Goal: Task Accomplishment & Management: Use online tool/utility

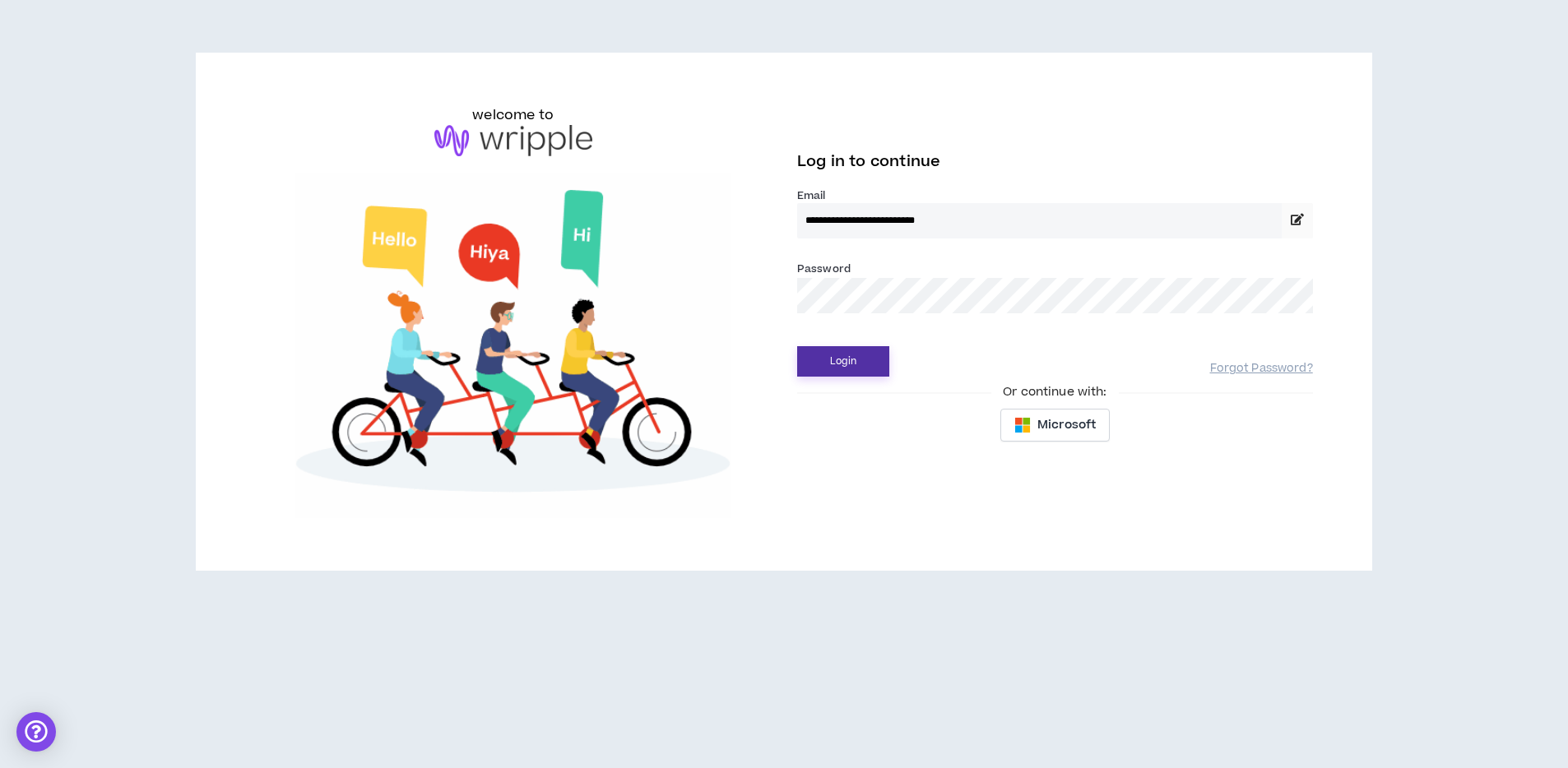
click at [827, 358] on button "Login" at bounding box center [843, 361] width 92 height 30
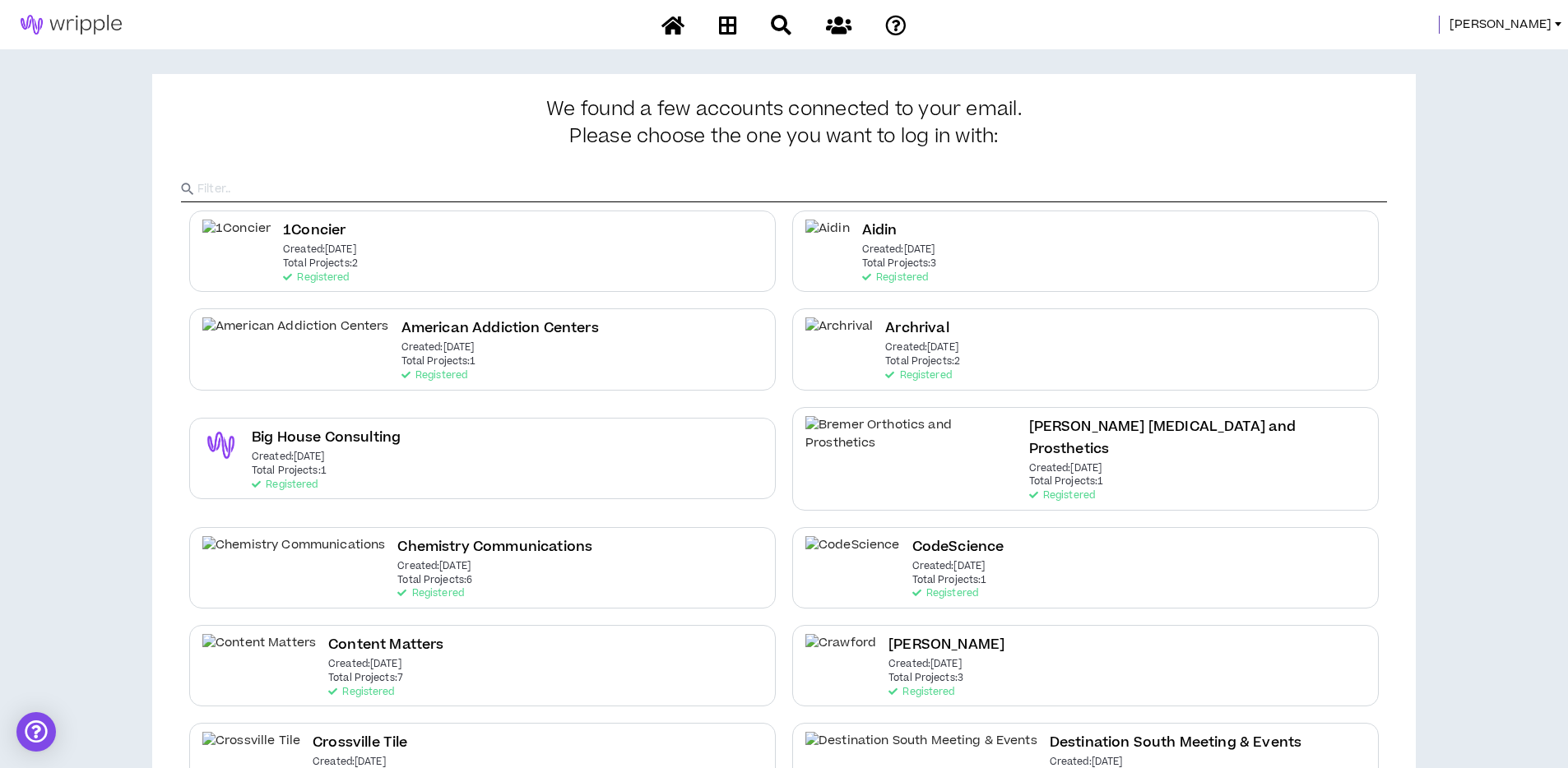
click at [1536, 25] on span "[PERSON_NAME]" at bounding box center [1500, 25] width 102 height 18
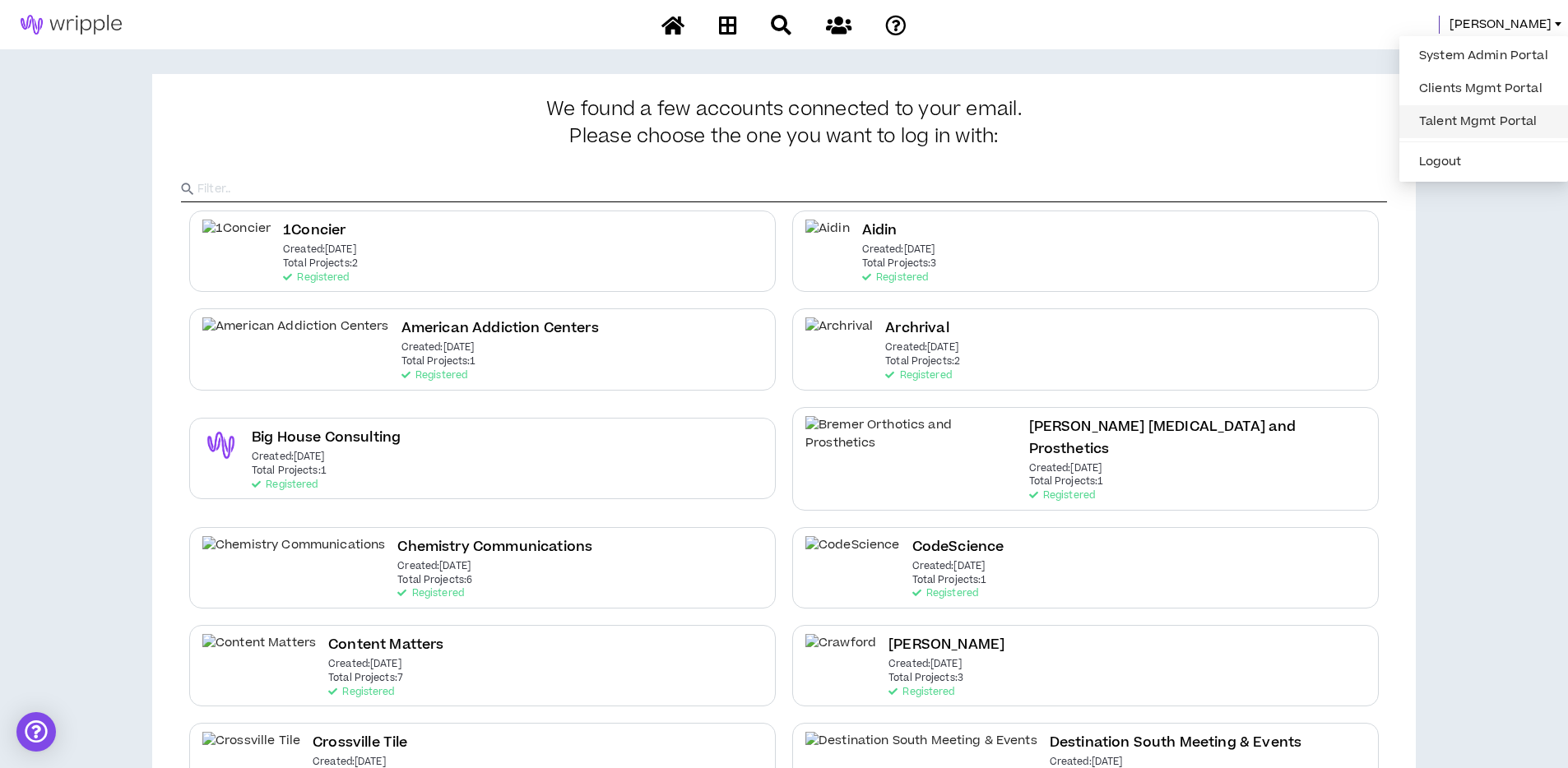
click at [1456, 119] on link "Talent Mgmt Portal" at bounding box center [1483, 121] width 149 height 24
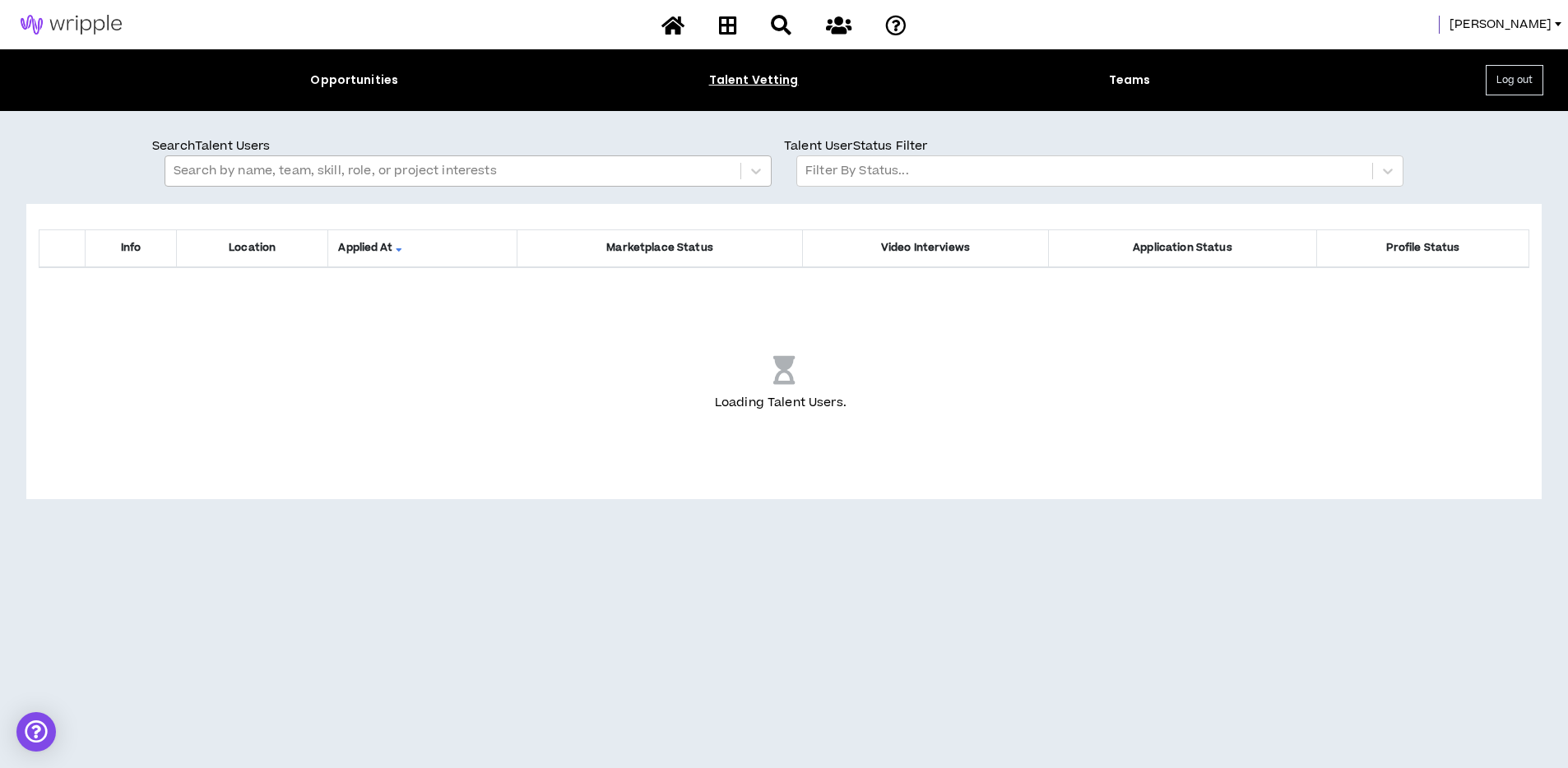
click at [245, 172] on div at bounding box center [452, 171] width 559 height 22
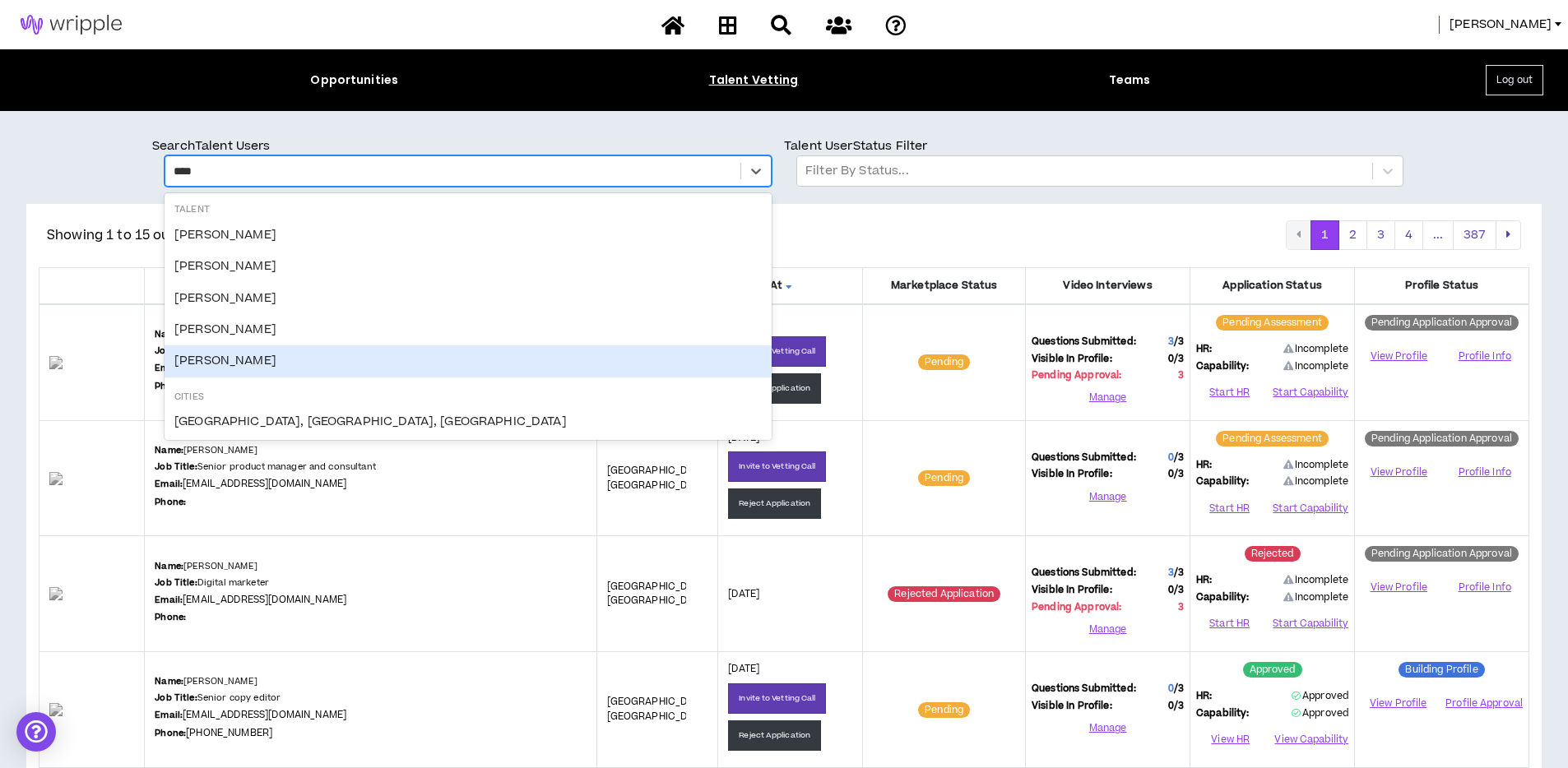
scroll to position [39, 0]
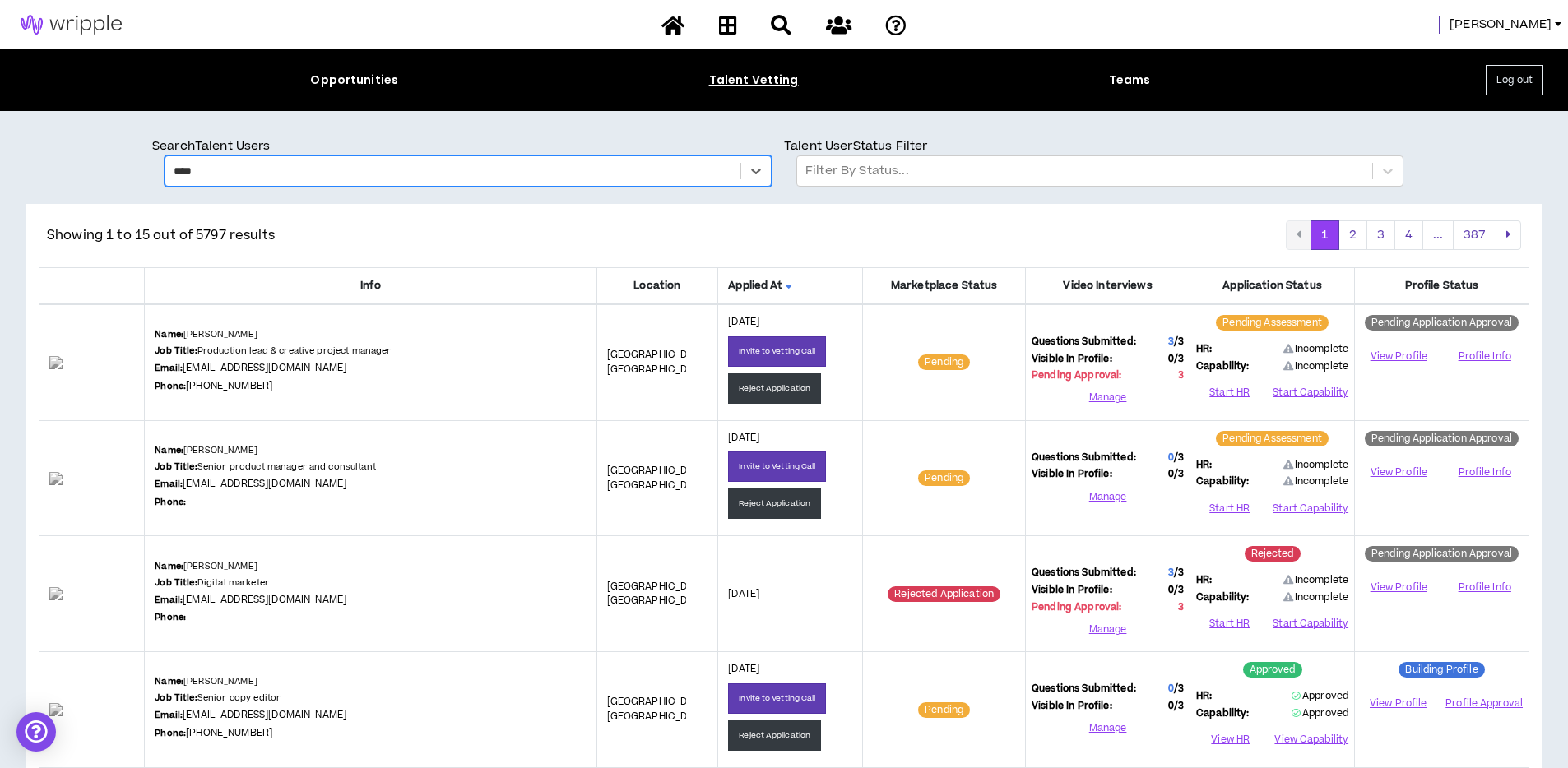
drag, startPoint x: 210, startPoint y: 169, endPoint x: 167, endPoint y: 164, distance: 43.3
click at [167, 164] on div "****" at bounding box center [452, 171] width 575 height 28
drag, startPoint x: 212, startPoint y: 169, endPoint x: 148, endPoint y: 168, distance: 64.0
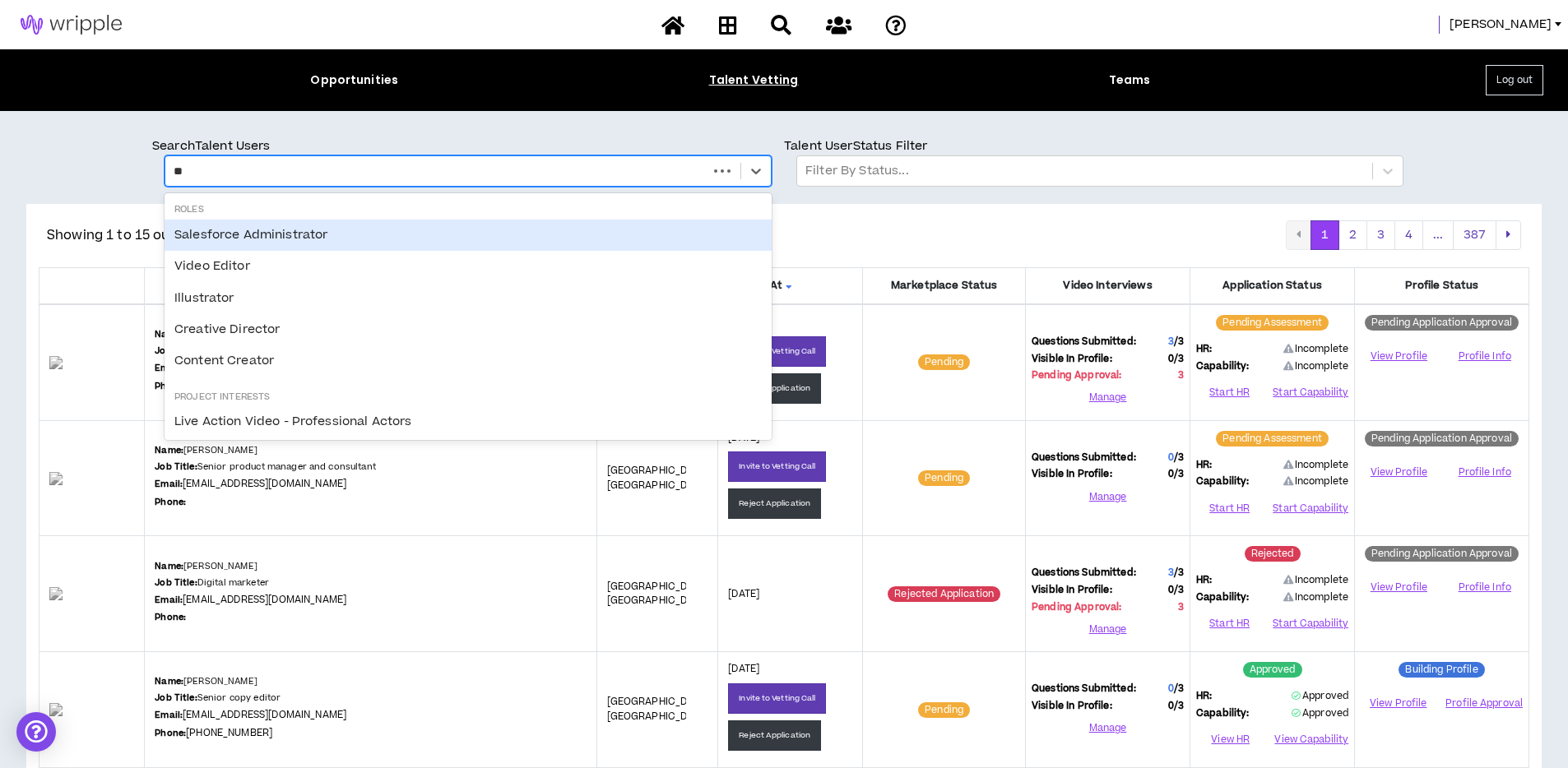
type input "*"
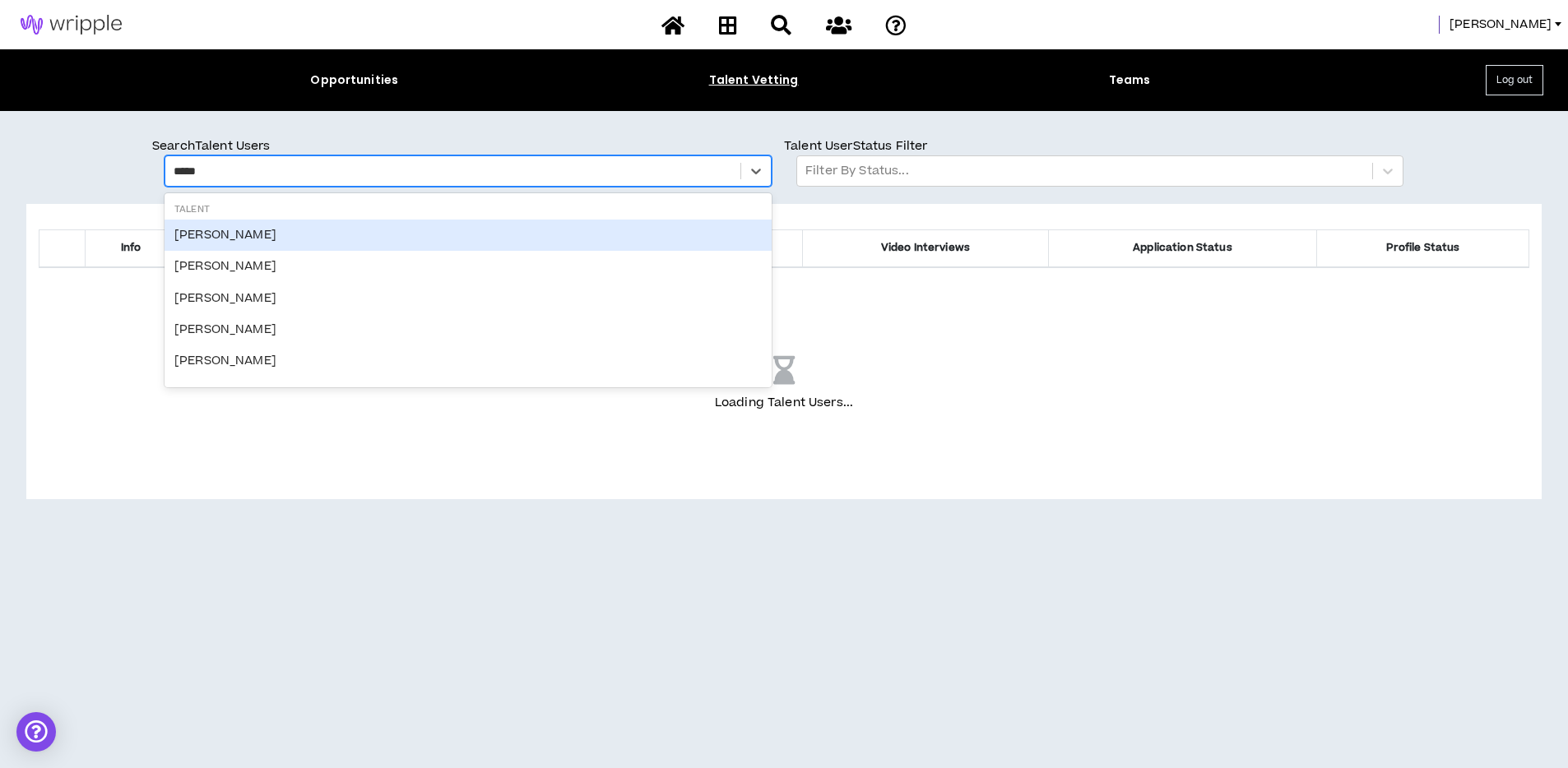
type input "******"
click at [193, 221] on div "Nick Torontali" at bounding box center [467, 235] width 607 height 31
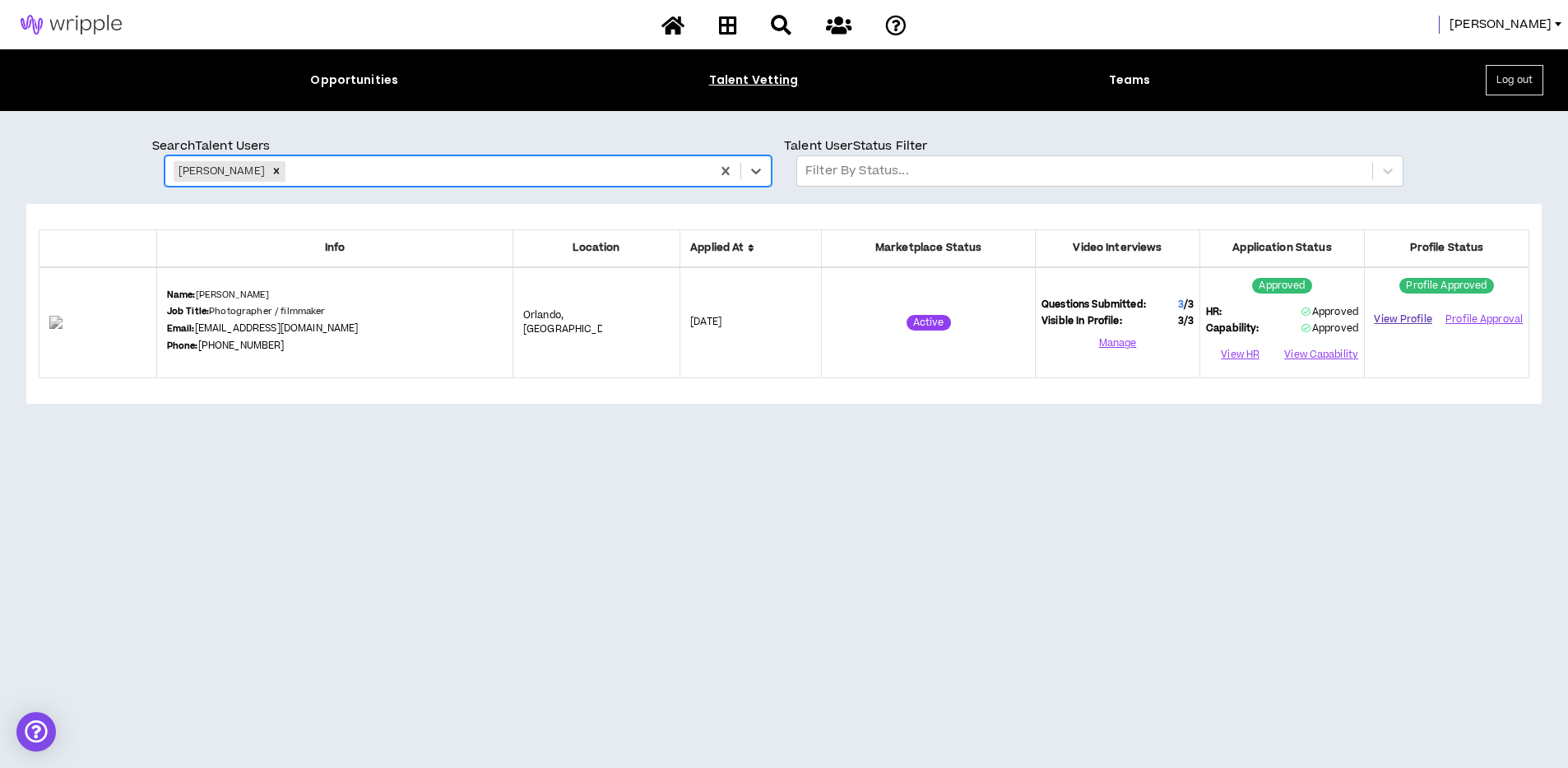
click at [1405, 322] on link "View Profile" at bounding box center [1403, 319] width 65 height 28
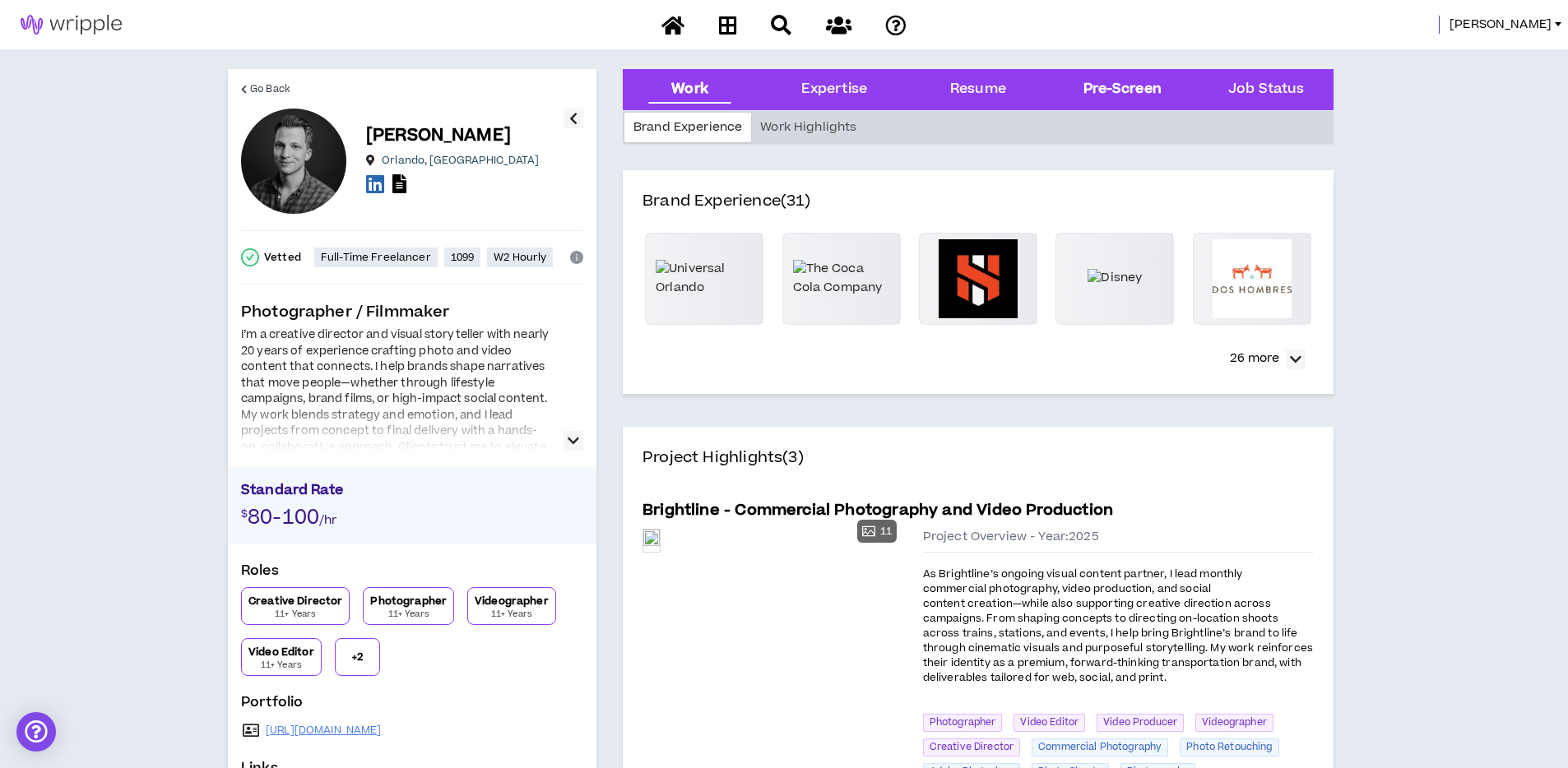
click at [1129, 85] on div "Pre-Screen" at bounding box center [1122, 90] width 78 height 22
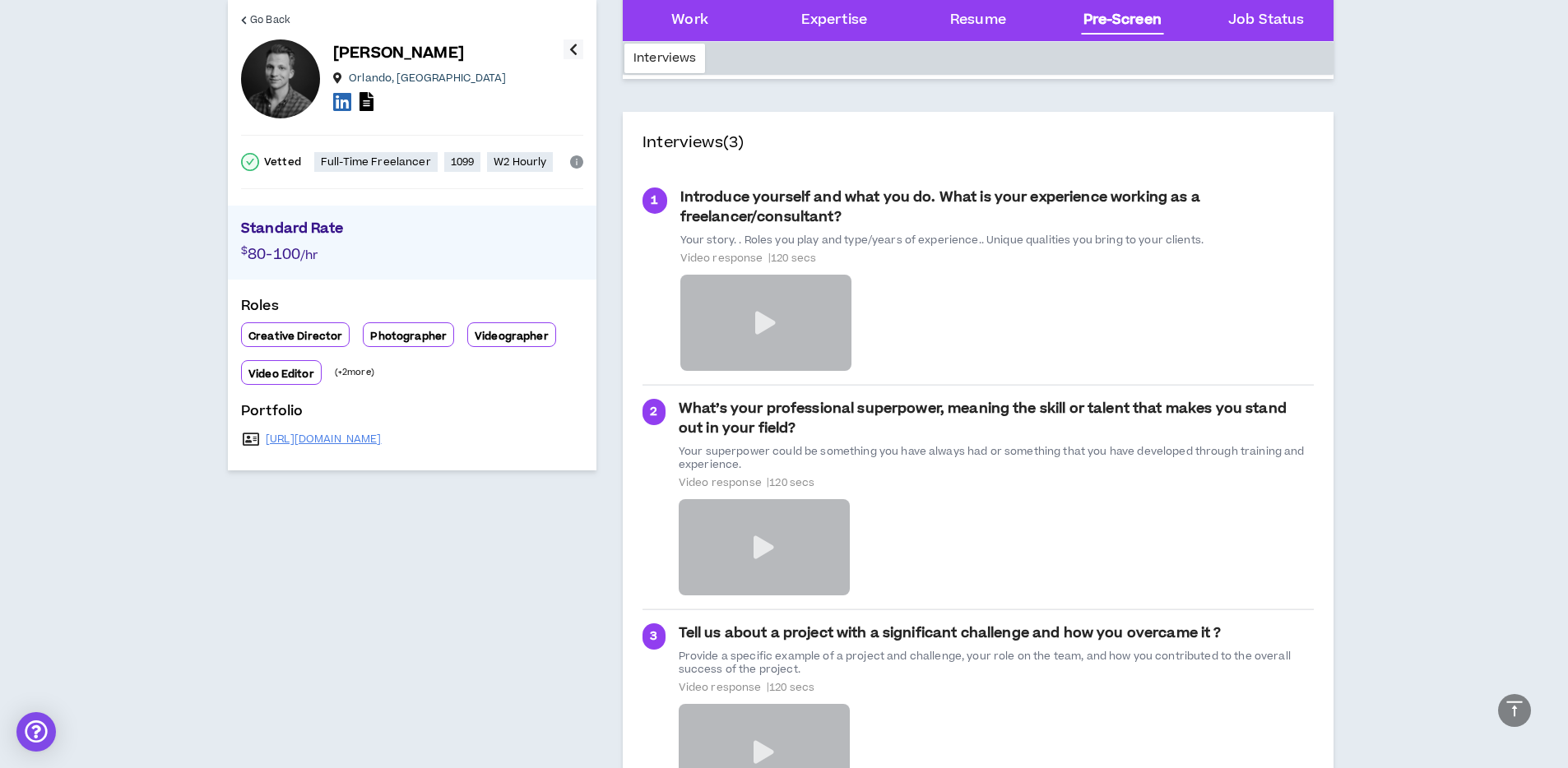
scroll to position [3663, 0]
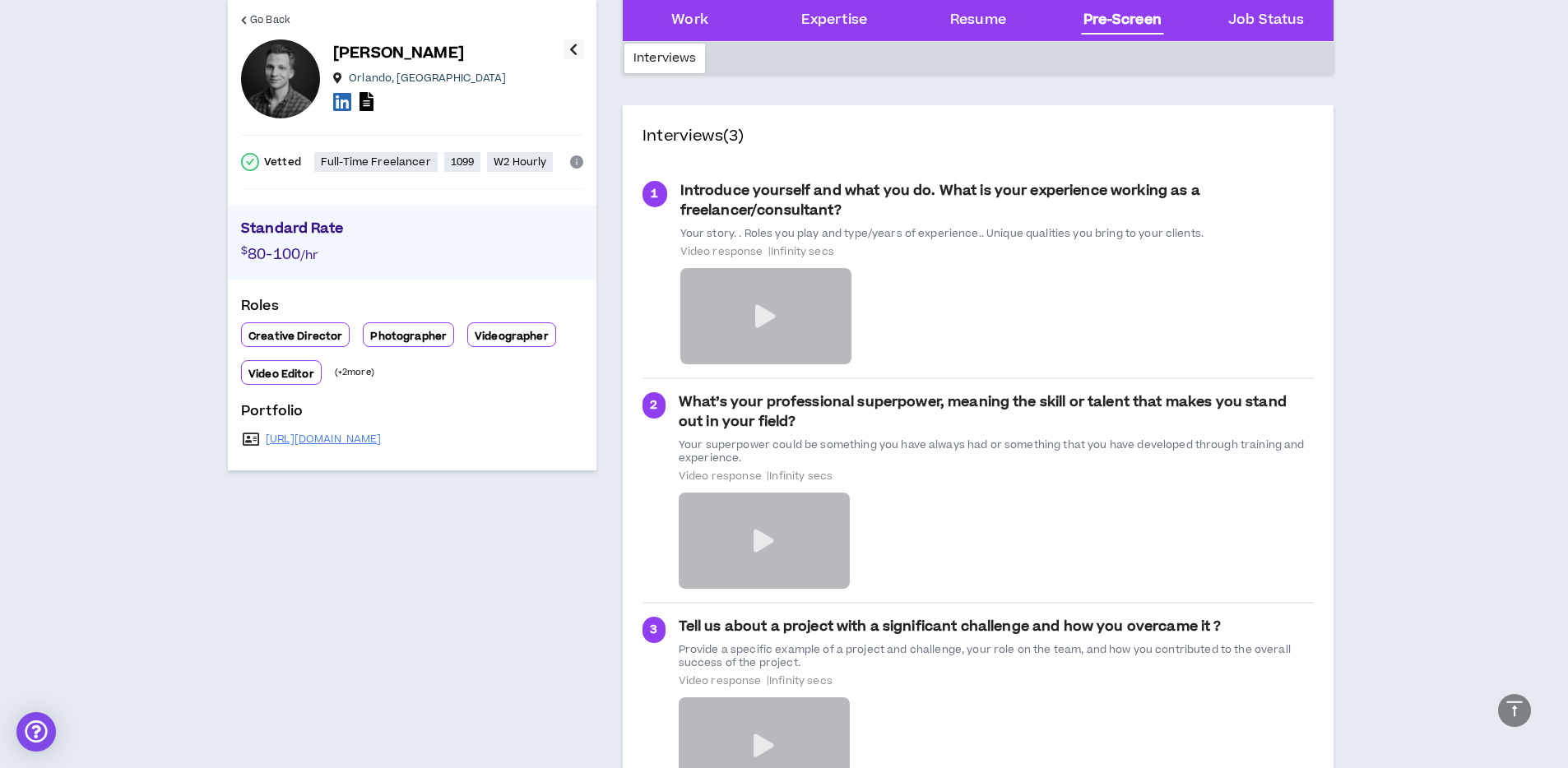
click at [656, 63] on div "Interviews" at bounding box center [664, 58] width 80 height 29
drag, startPoint x: 129, startPoint y: 114, endPoint x: 1277, endPoint y: 82, distance: 1148.4
